Goal: Book appointment/travel/reservation

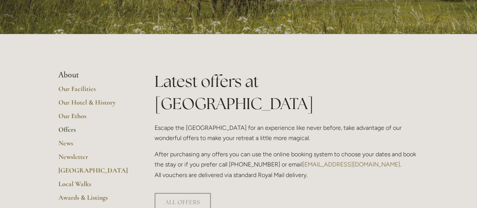
scroll to position [113, 0]
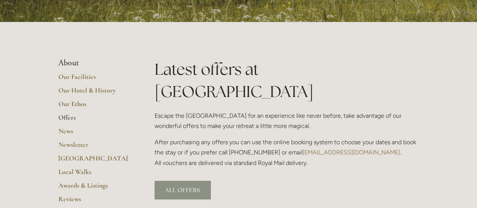
click at [180, 181] on link "ALL OFFERS" at bounding box center [183, 190] width 56 height 18
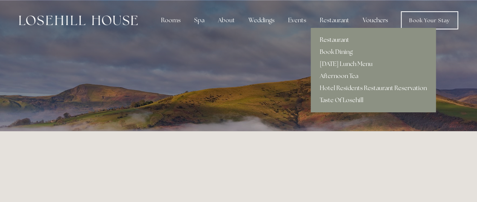
click at [331, 40] on link "Restaurant" at bounding box center [373, 40] width 125 height 12
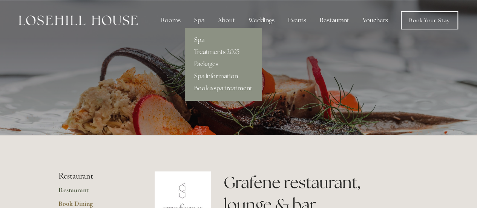
click at [220, 54] on link "Treatments 2025" at bounding box center [223, 52] width 76 height 12
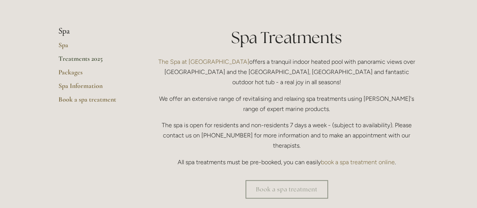
scroll to position [151, 0]
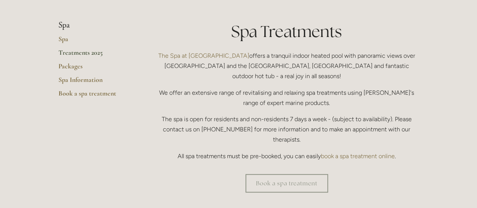
click at [97, 52] on link "Treatments 2025" at bounding box center [94, 55] width 72 height 14
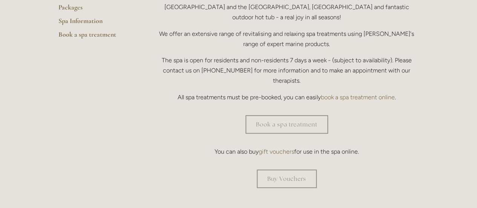
scroll to position [226, 0]
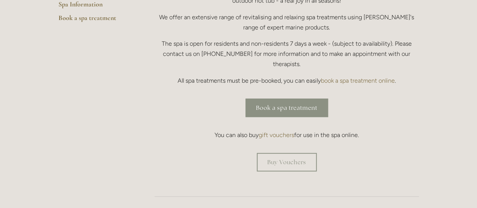
click at [279, 98] on link "Book a spa treatment" at bounding box center [287, 107] width 83 height 18
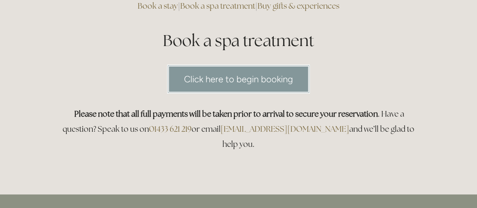
scroll to position [113, 0]
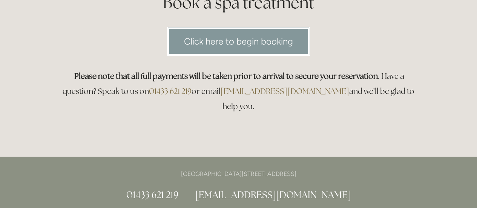
click at [237, 38] on link "Click here to begin booking" at bounding box center [238, 41] width 143 height 29
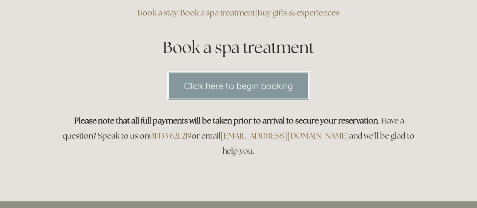
scroll to position [0, 0]
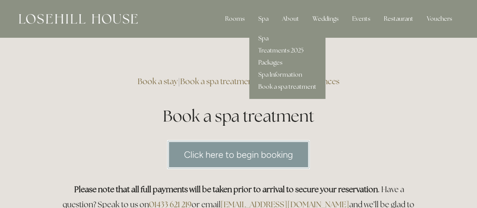
click at [279, 61] on link "Packages" at bounding box center [287, 63] width 76 height 12
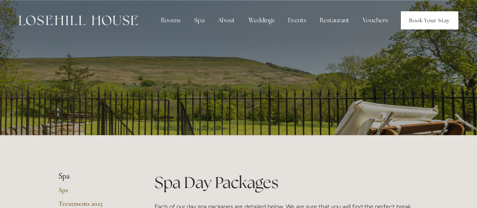
click at [440, 17] on link "Book Your Stay" at bounding box center [429, 20] width 57 height 18
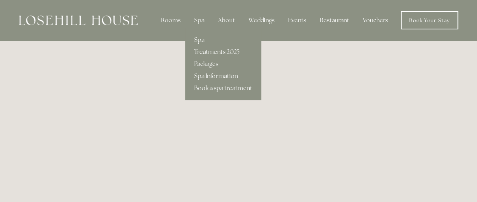
click at [209, 64] on link "Packages" at bounding box center [223, 64] width 76 height 12
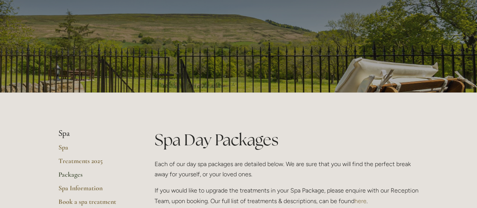
scroll to position [75, 0]
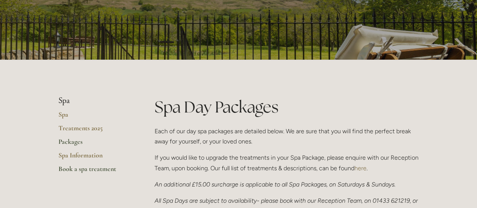
click at [90, 167] on link "Book a spa treatment" at bounding box center [94, 171] width 72 height 14
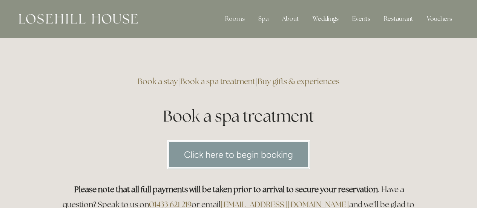
click at [246, 154] on link "Click here to begin booking" at bounding box center [238, 154] width 143 height 29
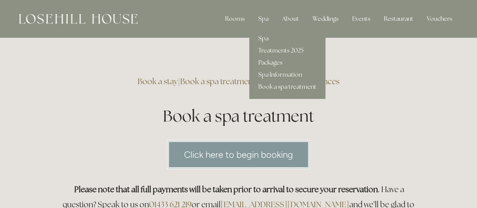
click at [271, 61] on link "Packages" at bounding box center [287, 63] width 76 height 12
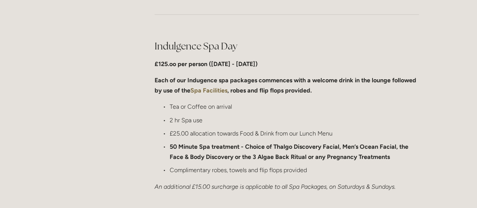
scroll to position [377, 0]
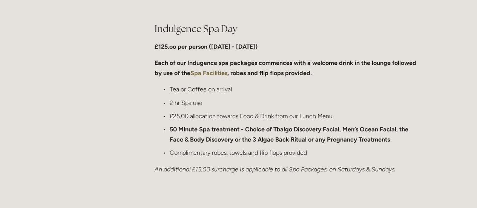
drag, startPoint x: 250, startPoint y: 21, endPoint x: 307, endPoint y: 34, distance: 58.2
click at [274, 26] on h2 "Indulgence Spa Day" at bounding box center [287, 28] width 264 height 13
